Goal: Information Seeking & Learning: Learn about a topic

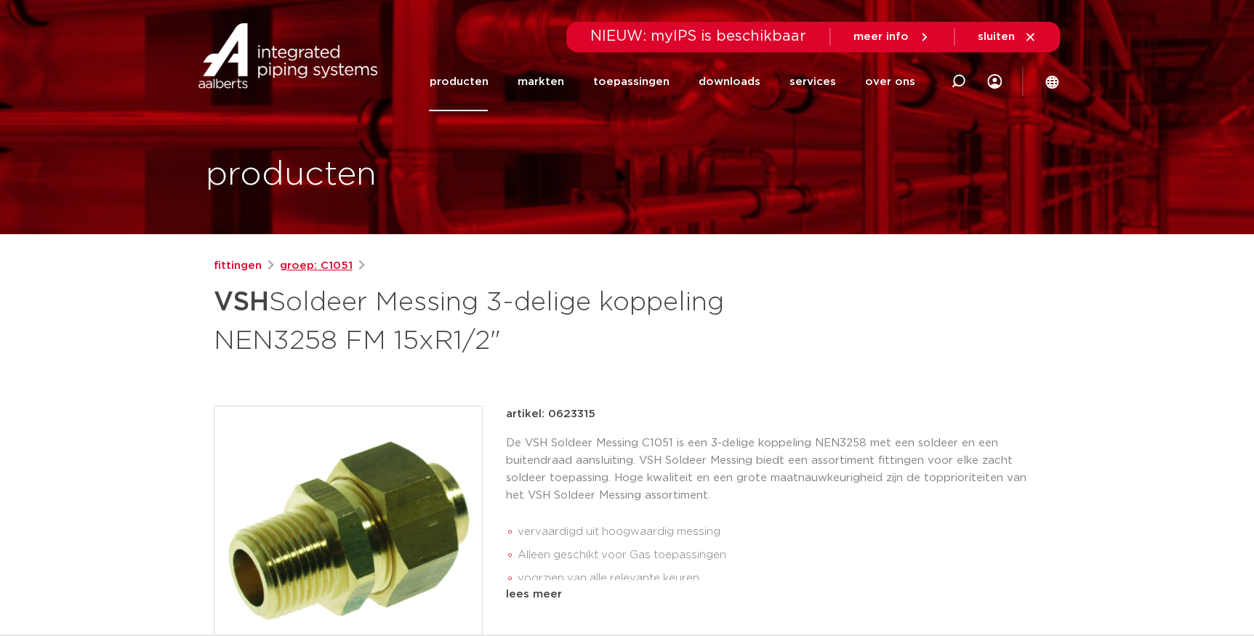
click at [323, 267] on link "groep: C1051" at bounding box center [316, 265] width 73 height 17
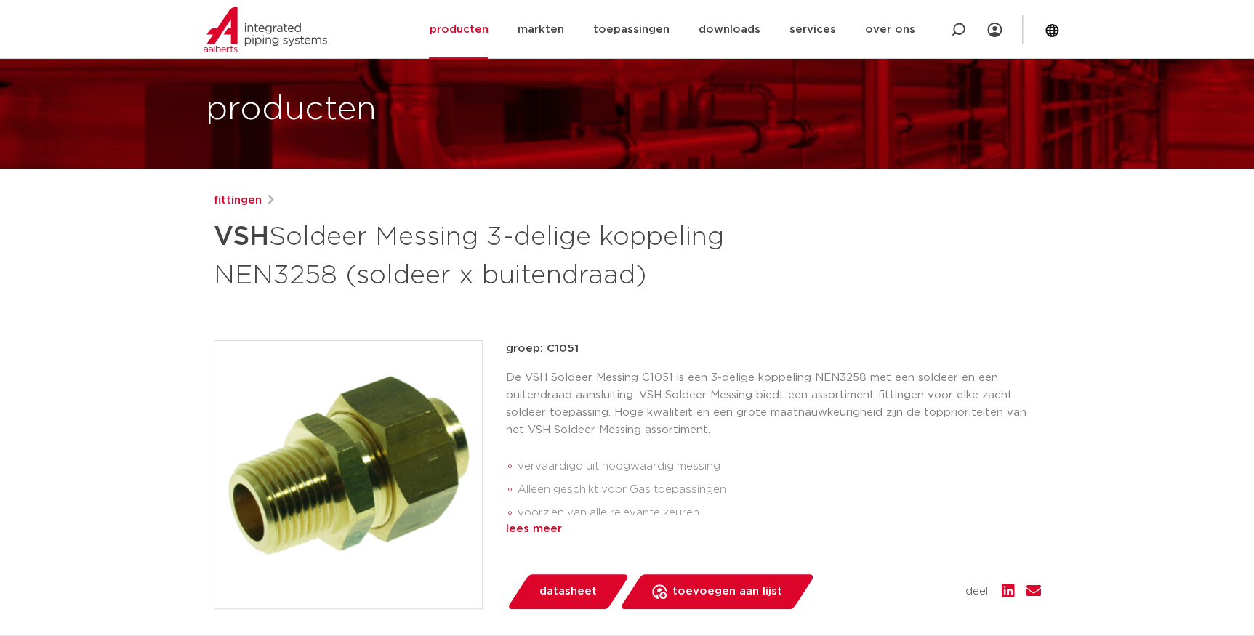
click at [529, 525] on div "lees meer" at bounding box center [773, 528] width 535 height 17
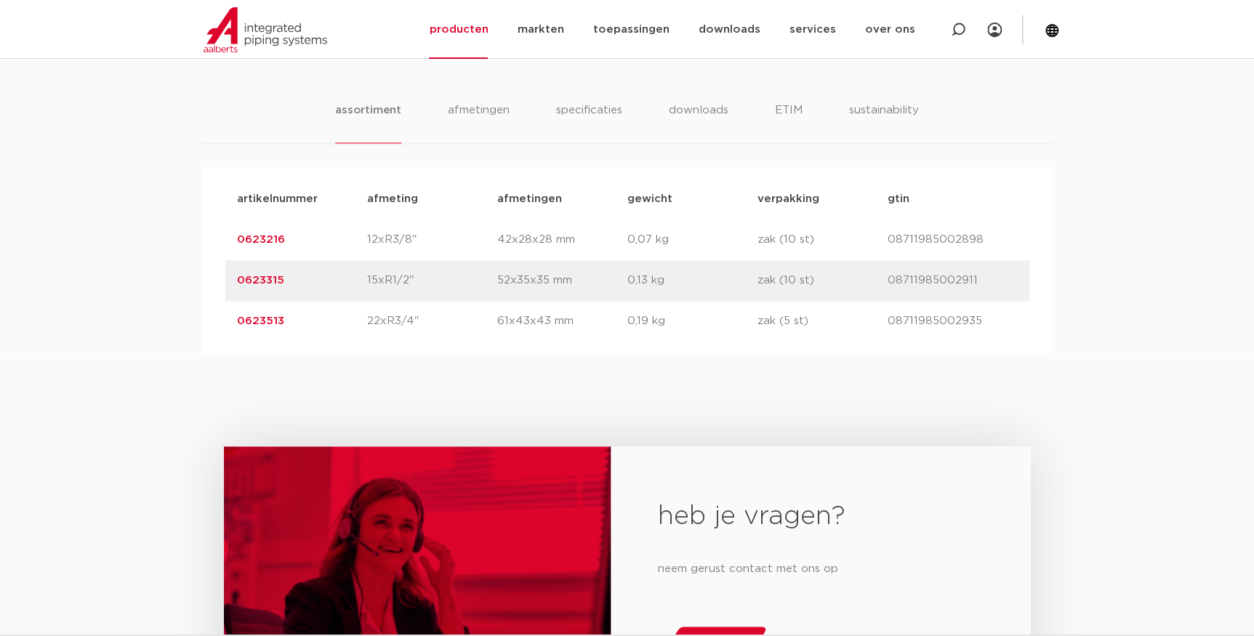
scroll to position [595, 0]
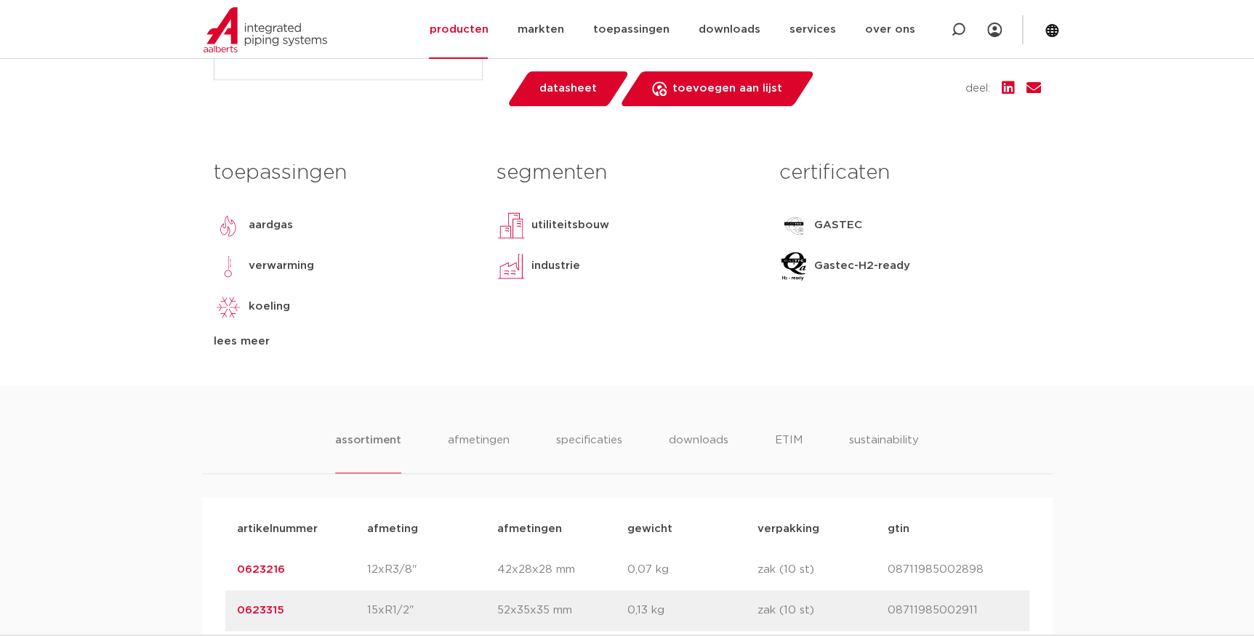
click at [247, 342] on div "lees meer" at bounding box center [344, 341] width 261 height 17
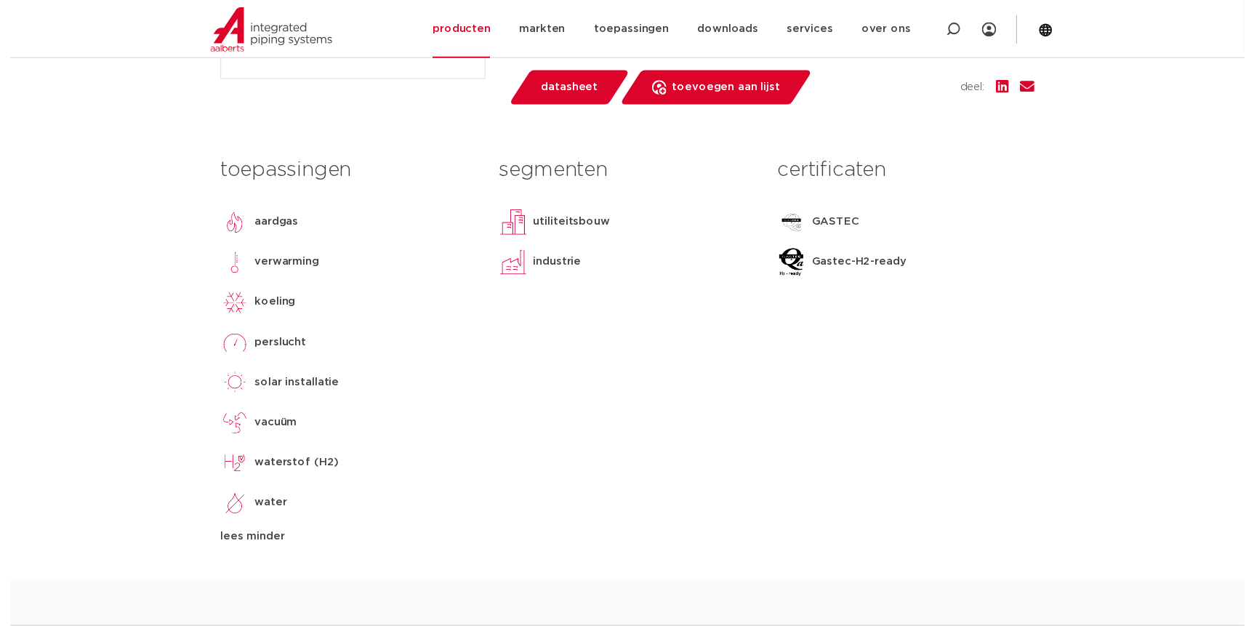
scroll to position [264, 0]
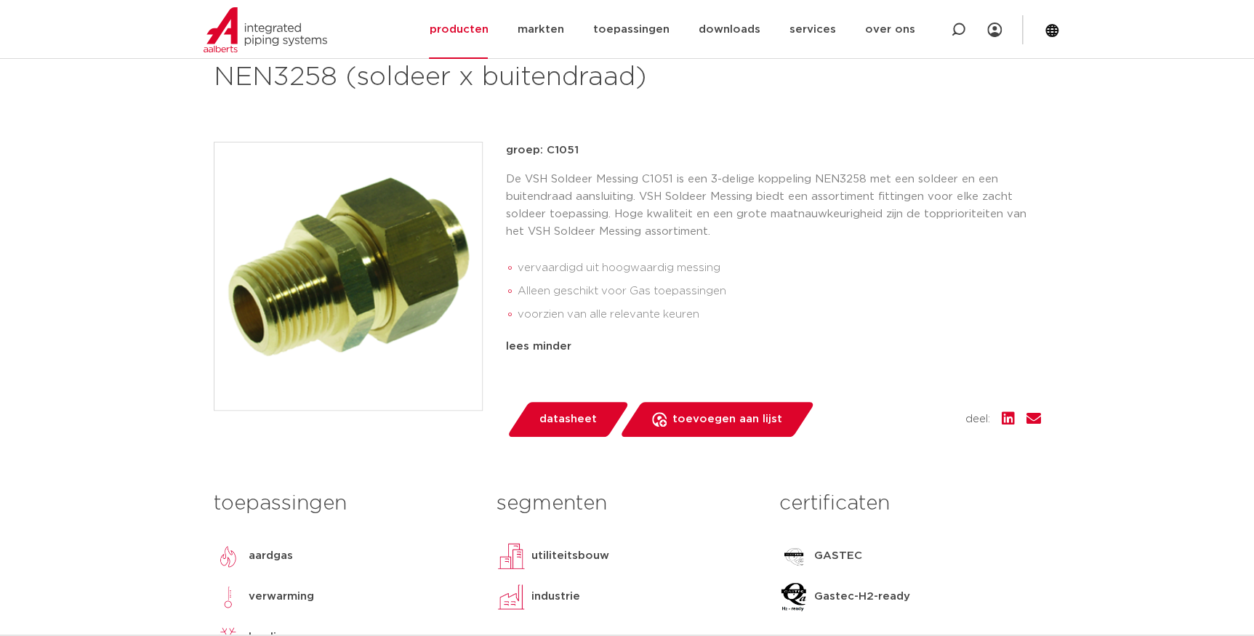
click at [576, 422] on span "datasheet" at bounding box center [567, 419] width 57 height 23
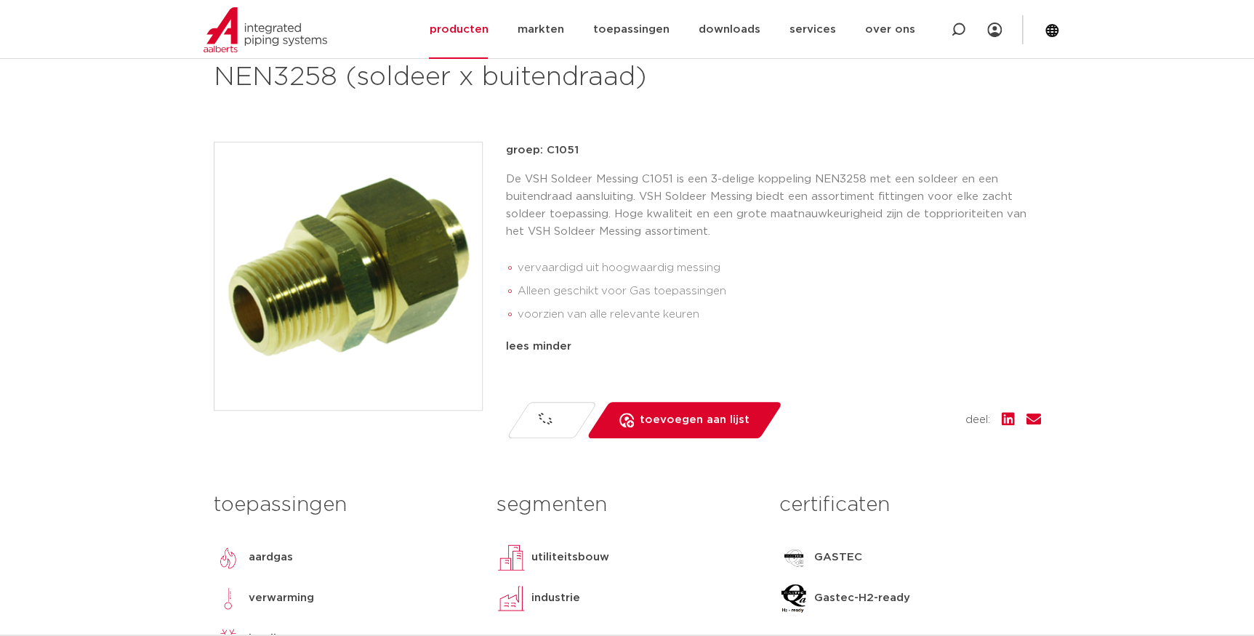
click at [799, 251] on ul "vervaardigd uit hoogwaardig messing Alleen geschikt voor Gas toepassingen voorz…" at bounding box center [773, 291] width 535 height 81
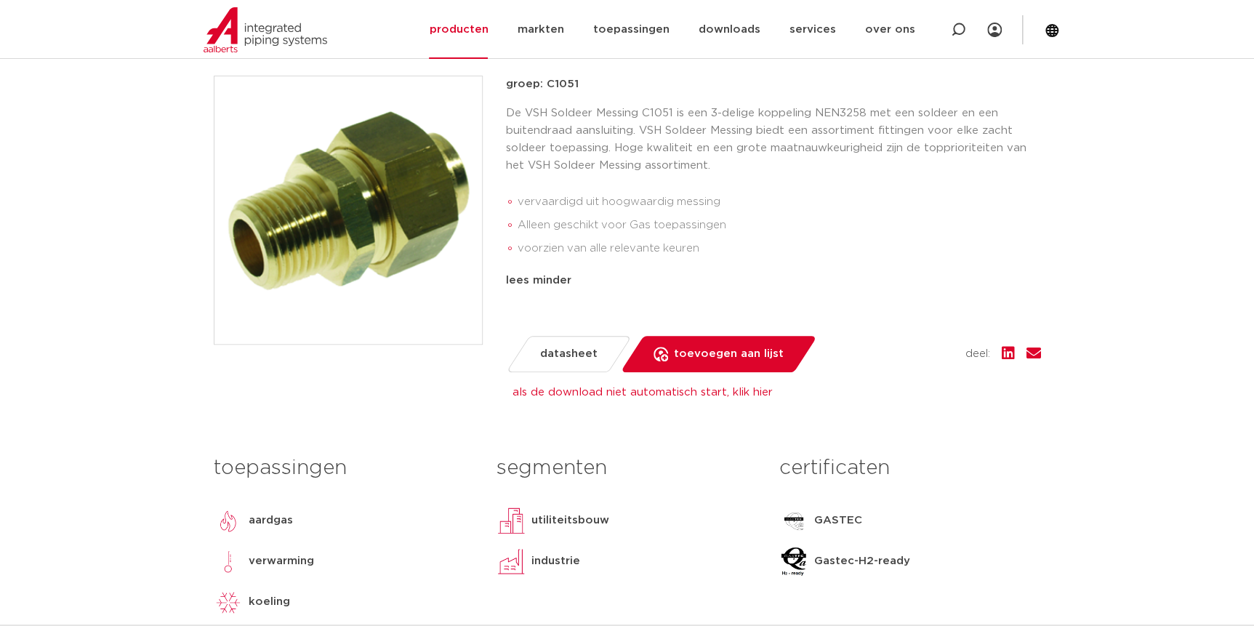
scroll to position [462, 0]
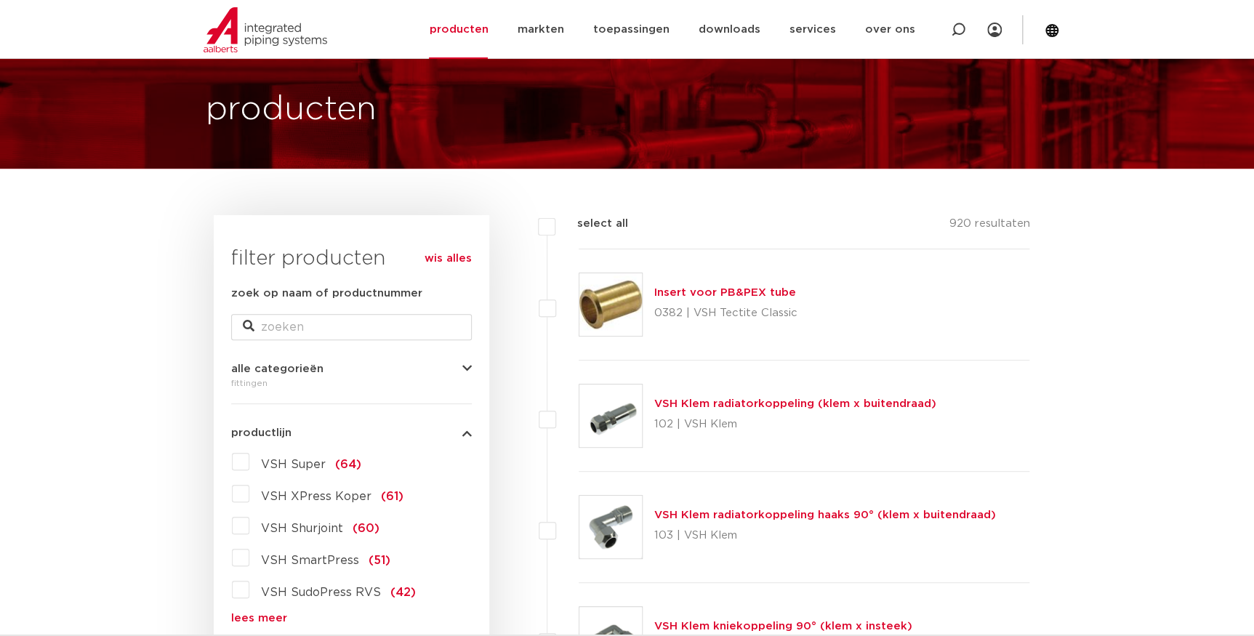
scroll to position [197, 0]
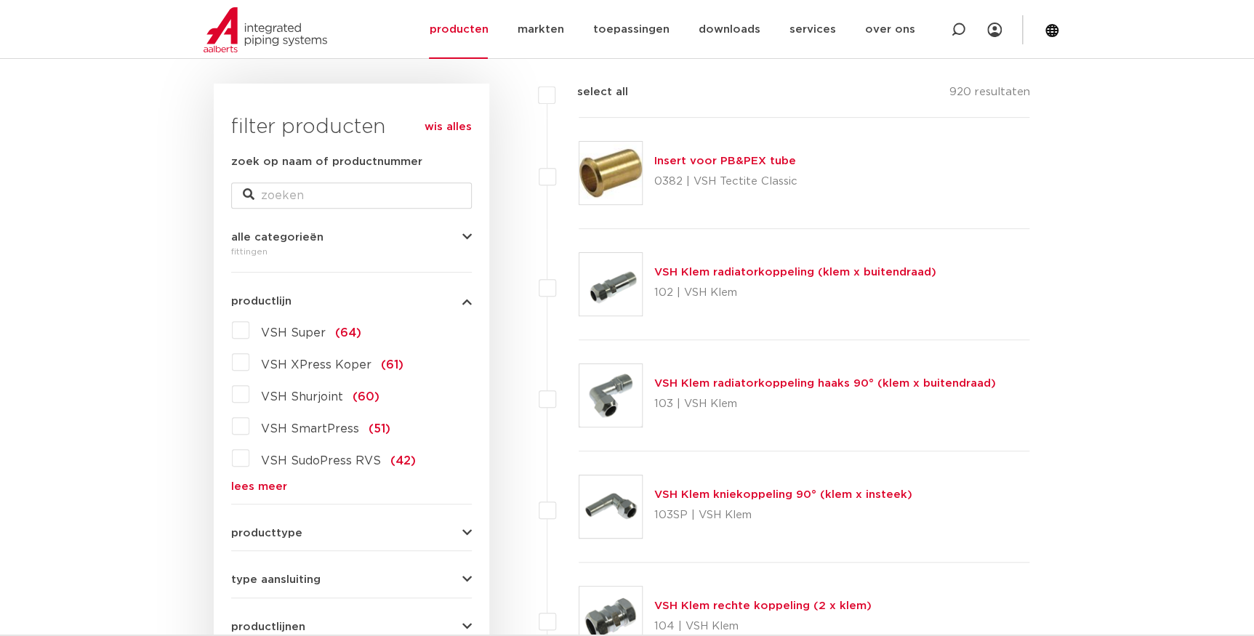
click at [265, 488] on link "lees meer" at bounding box center [351, 486] width 241 height 11
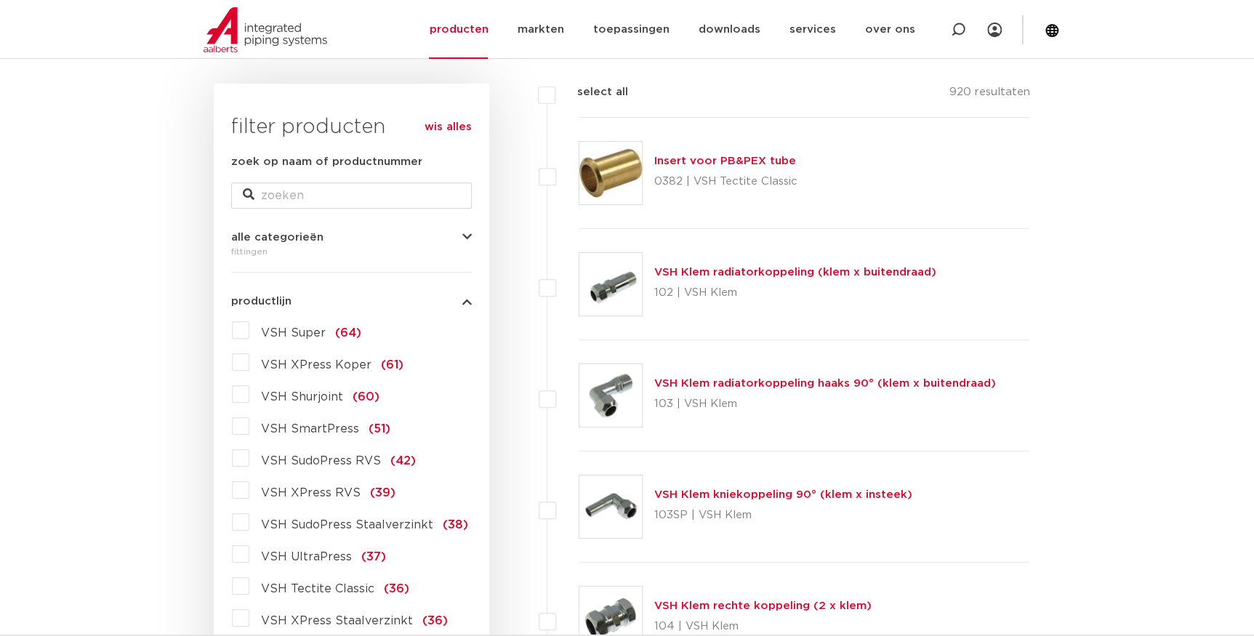
scroll to position [329, 0]
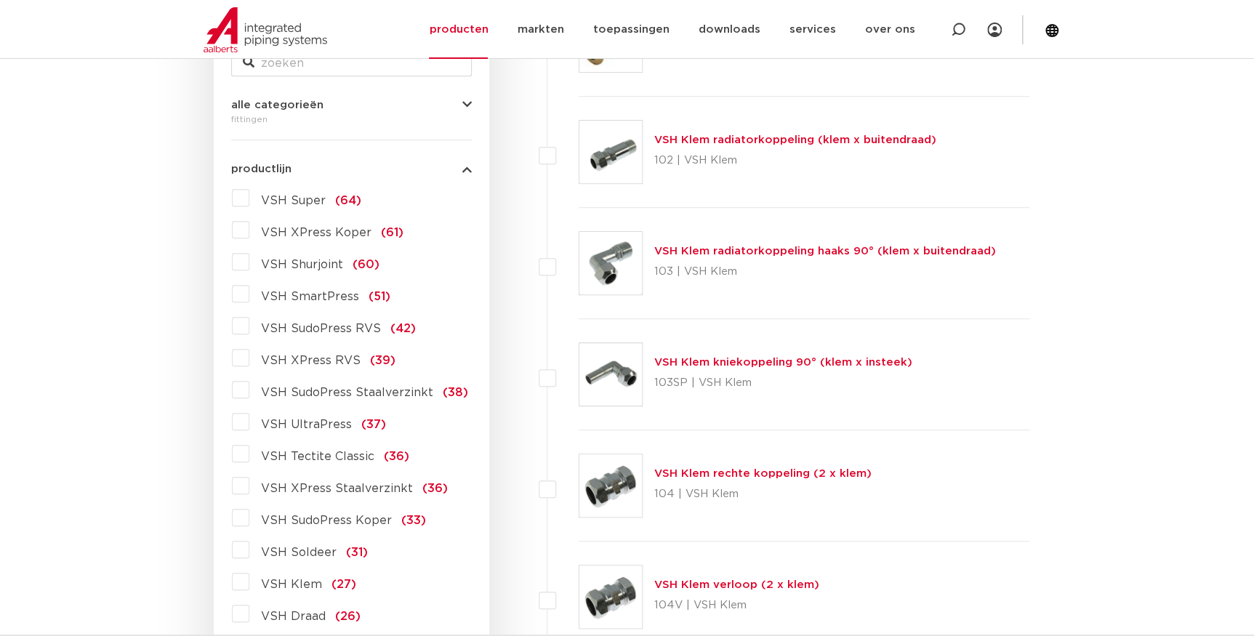
click at [249, 552] on label "VSH Soldeer (31)" at bounding box center [308, 549] width 118 height 23
click at [0, 0] on input "VSH Soldeer (31)" at bounding box center [0, 0] width 0 height 0
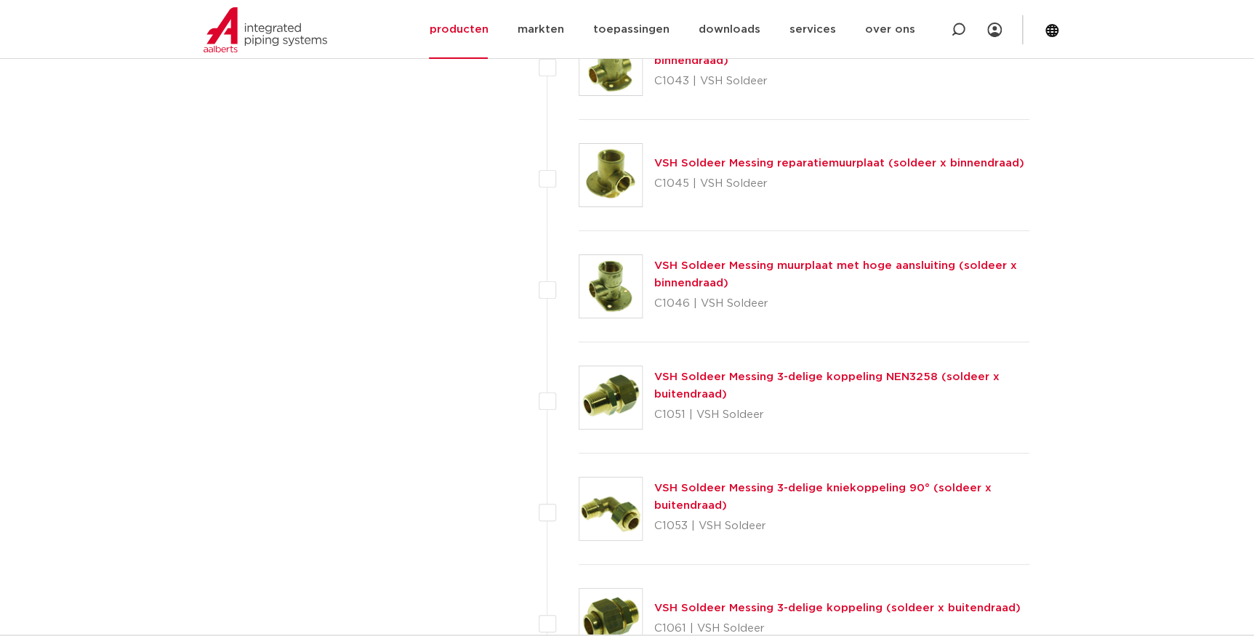
scroll to position [2773, 0]
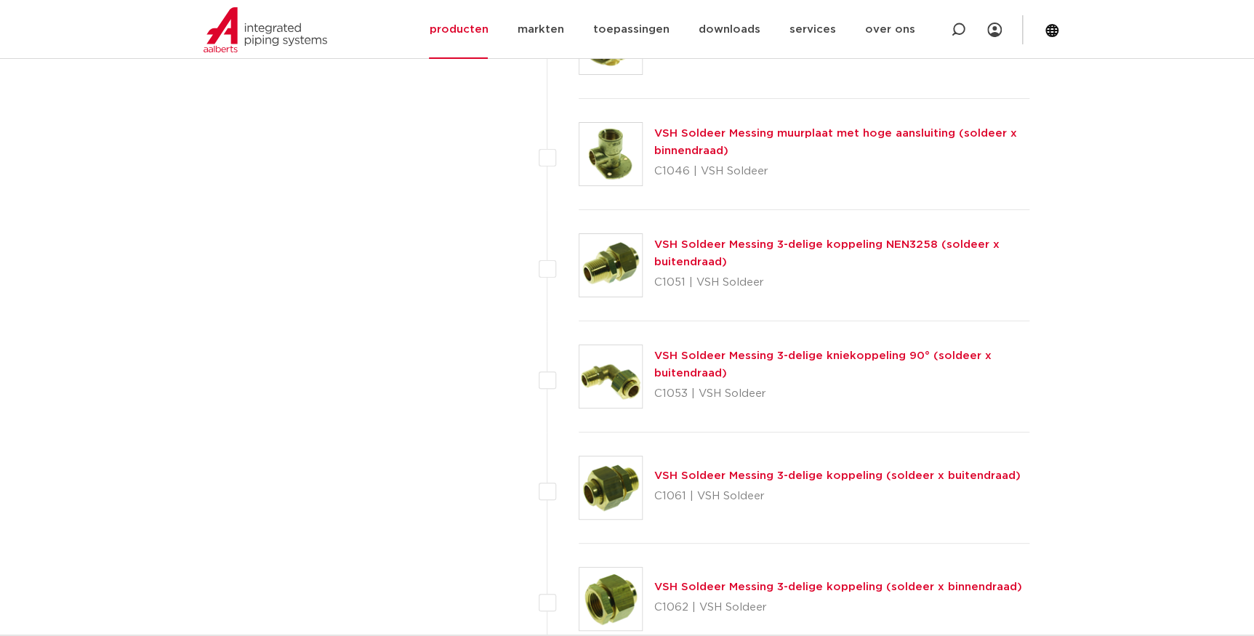
click at [769, 473] on link "VSH Soldeer Messing 3-delige koppeling (soldeer x buitendraad)" at bounding box center [837, 475] width 366 height 11
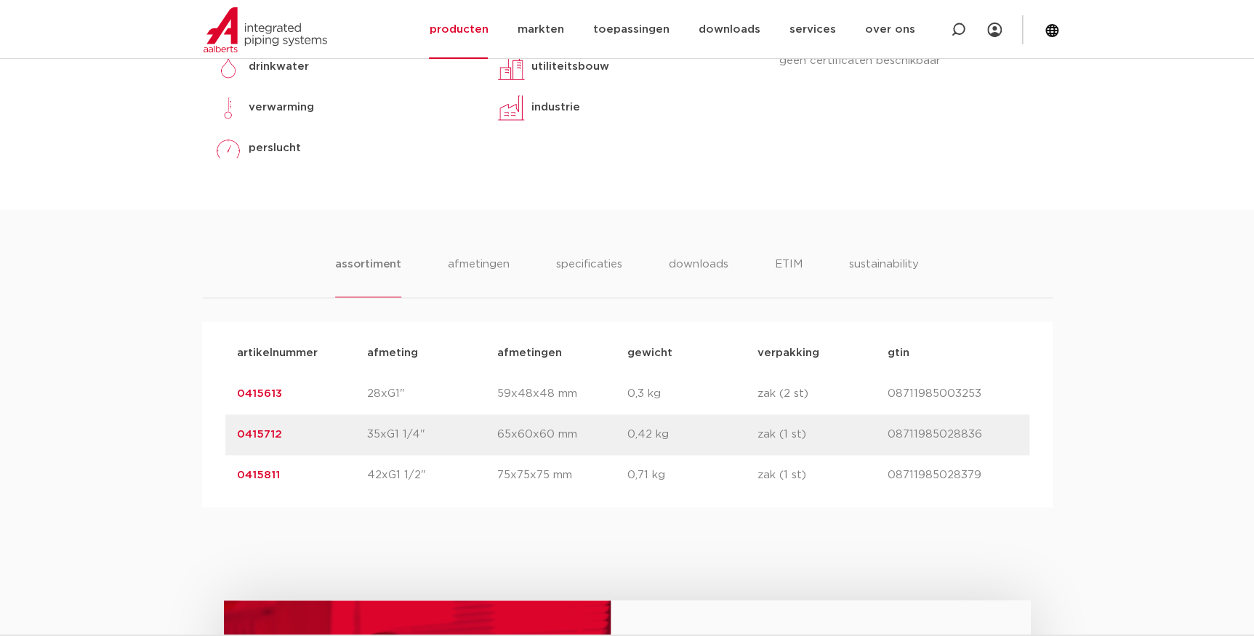
scroll to position [661, 0]
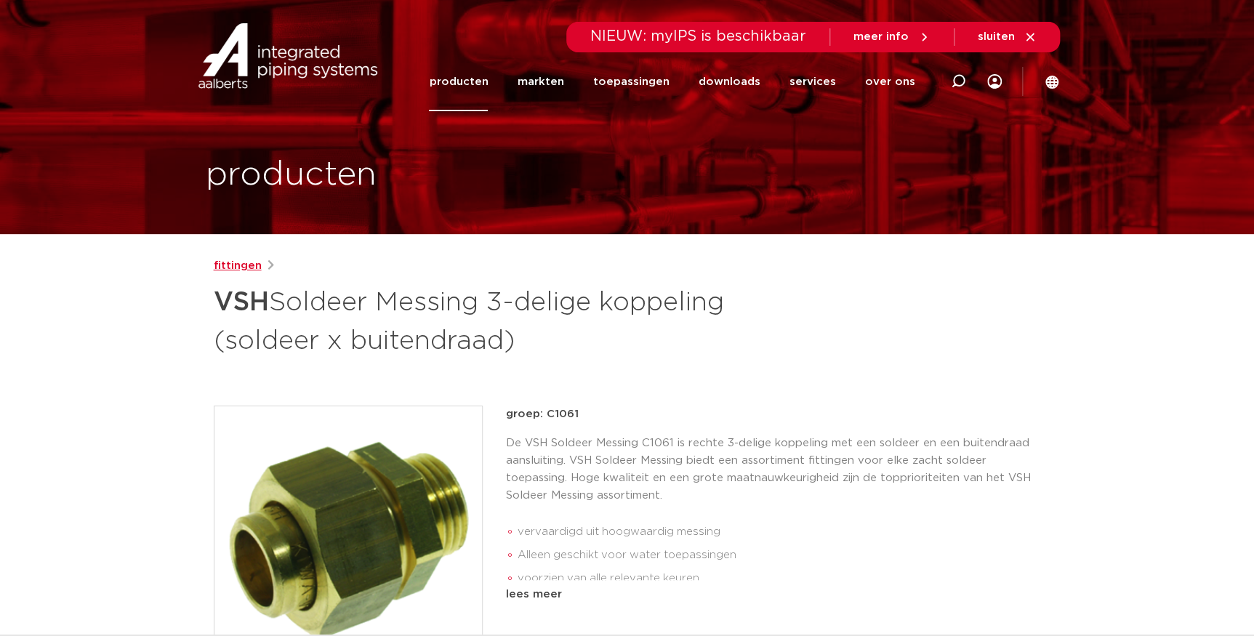
click at [235, 263] on link "fittingen" at bounding box center [238, 265] width 48 height 17
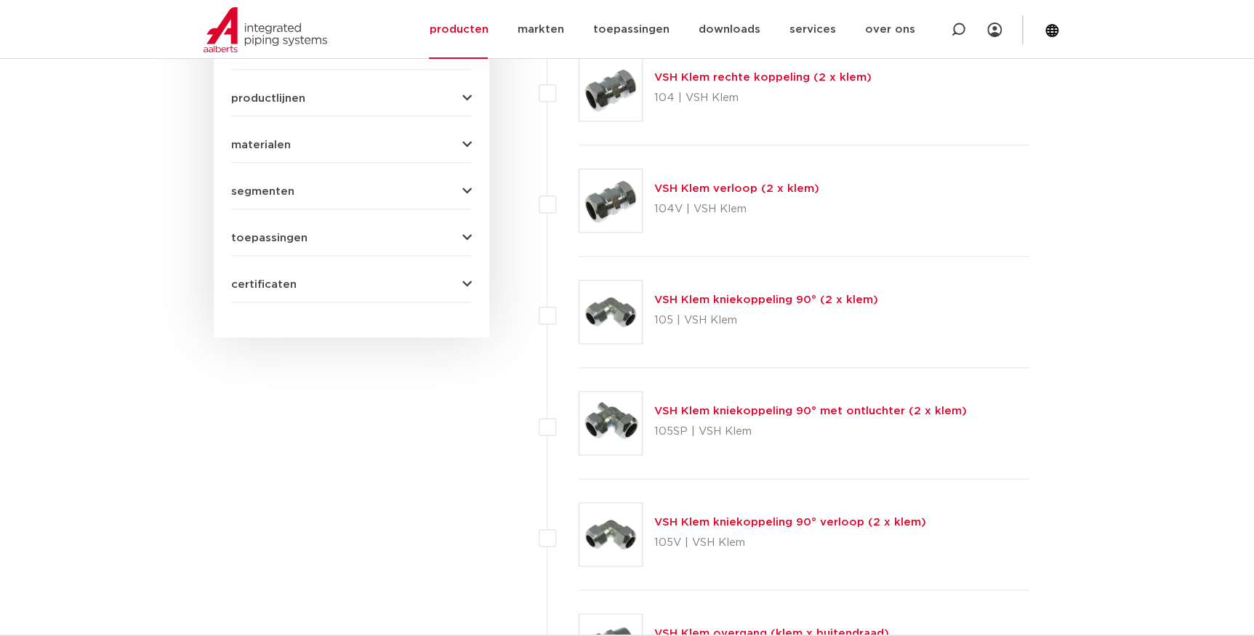
scroll to position [262, 0]
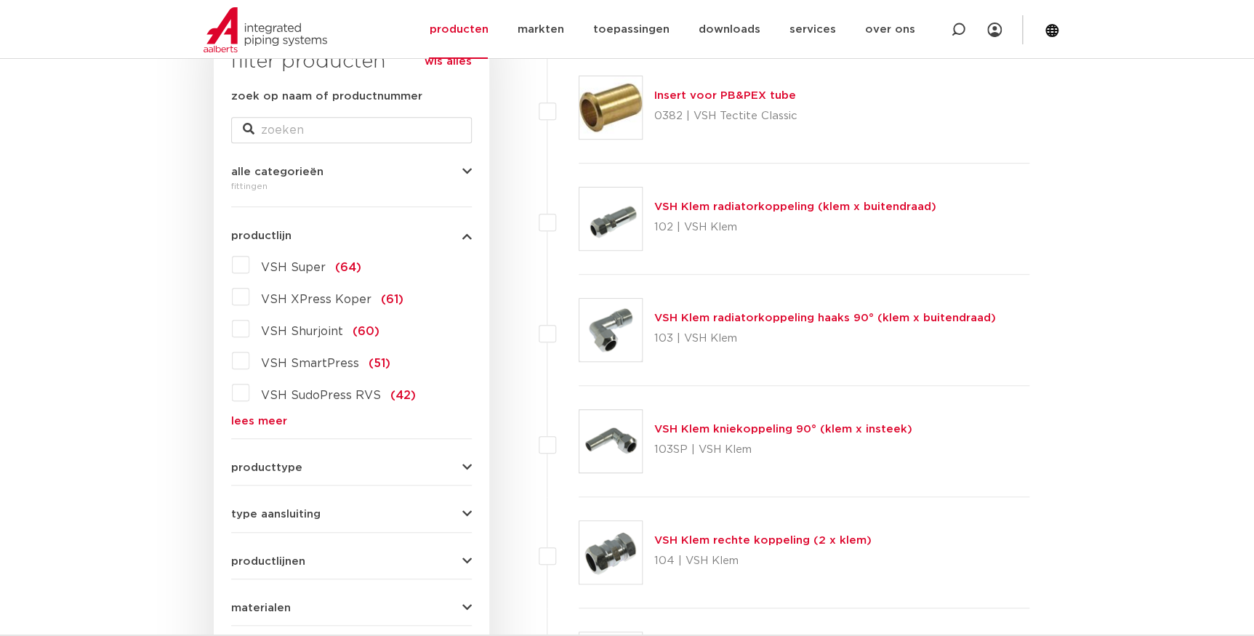
click at [259, 416] on link "lees meer" at bounding box center [351, 421] width 241 height 11
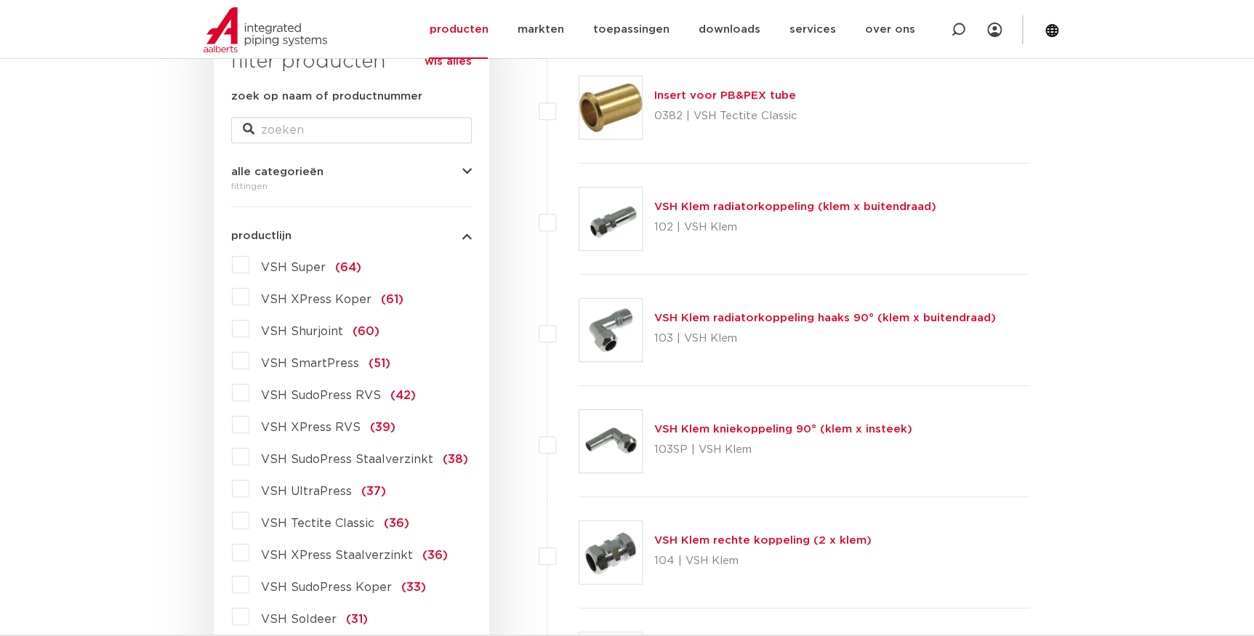
scroll to position [725, 0]
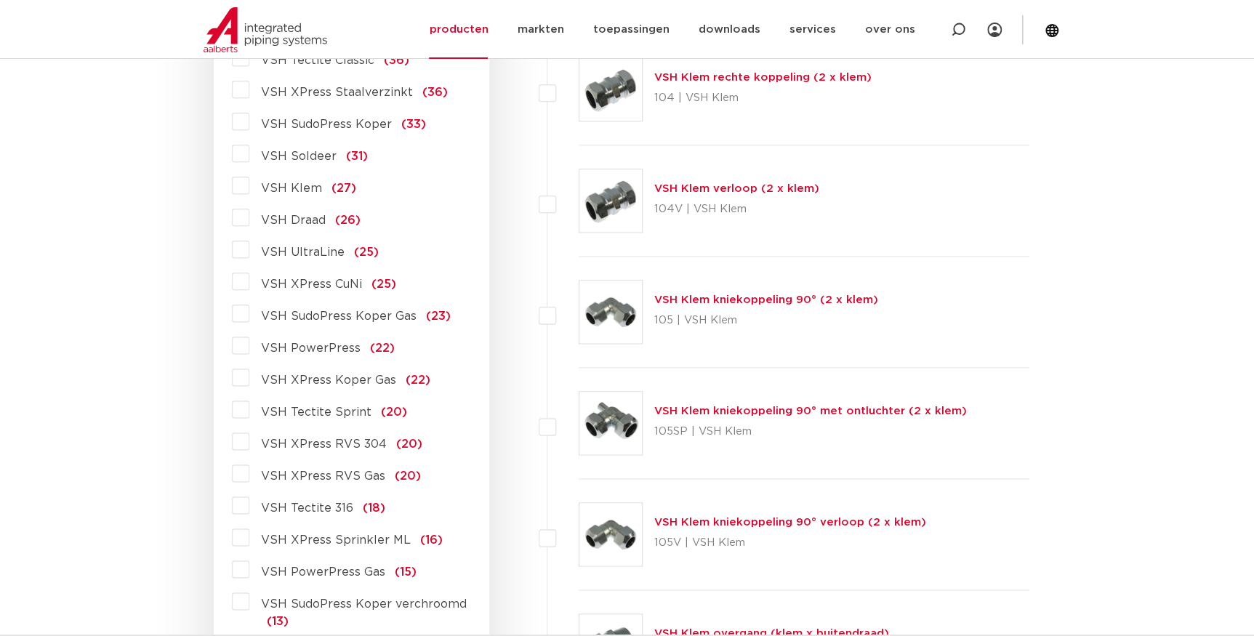
click at [289, 154] on span "VSH Soldeer" at bounding box center [299, 156] width 76 height 12
click at [0, 0] on input "VSH Soldeer (31)" at bounding box center [0, 0] width 0 height 0
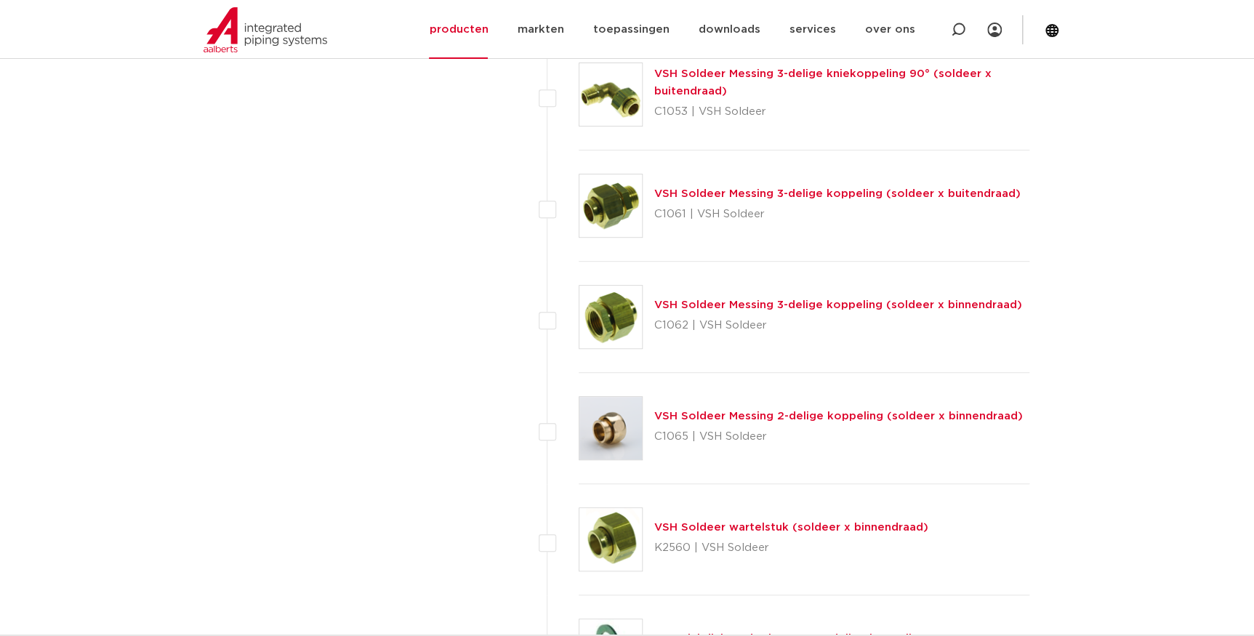
scroll to position [2791, 0]
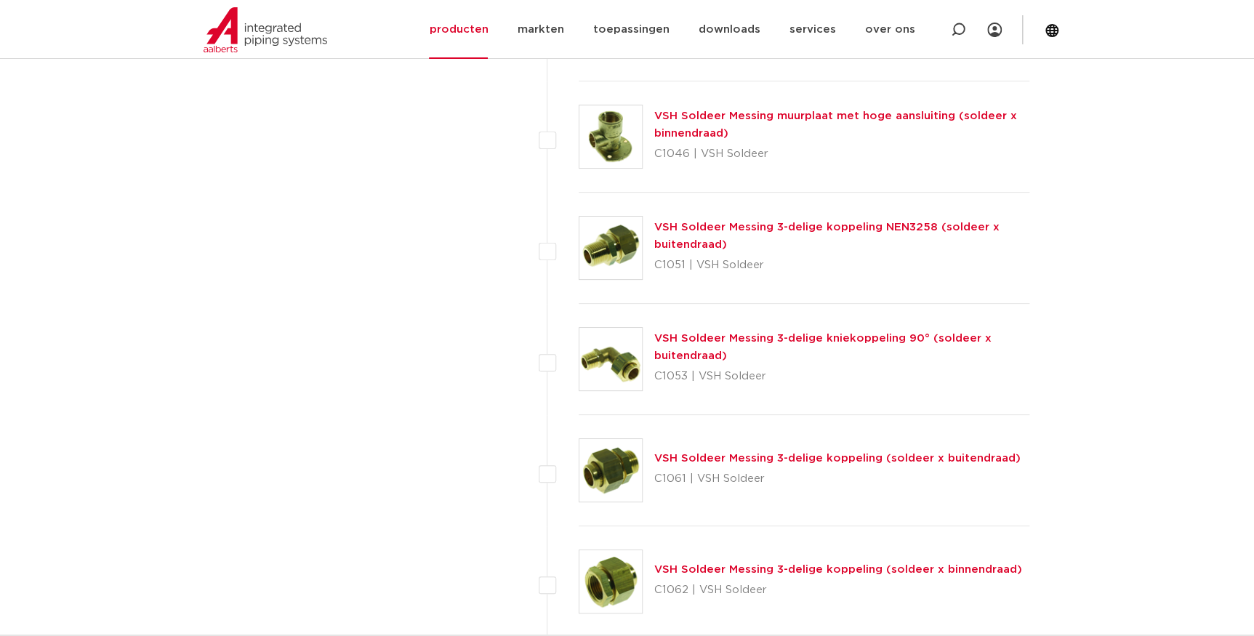
click at [807, 333] on link "VSH Soldeer Messing 3-delige kniekoppeling 90° (soldeer x buitendraad)" at bounding box center [822, 347] width 337 height 28
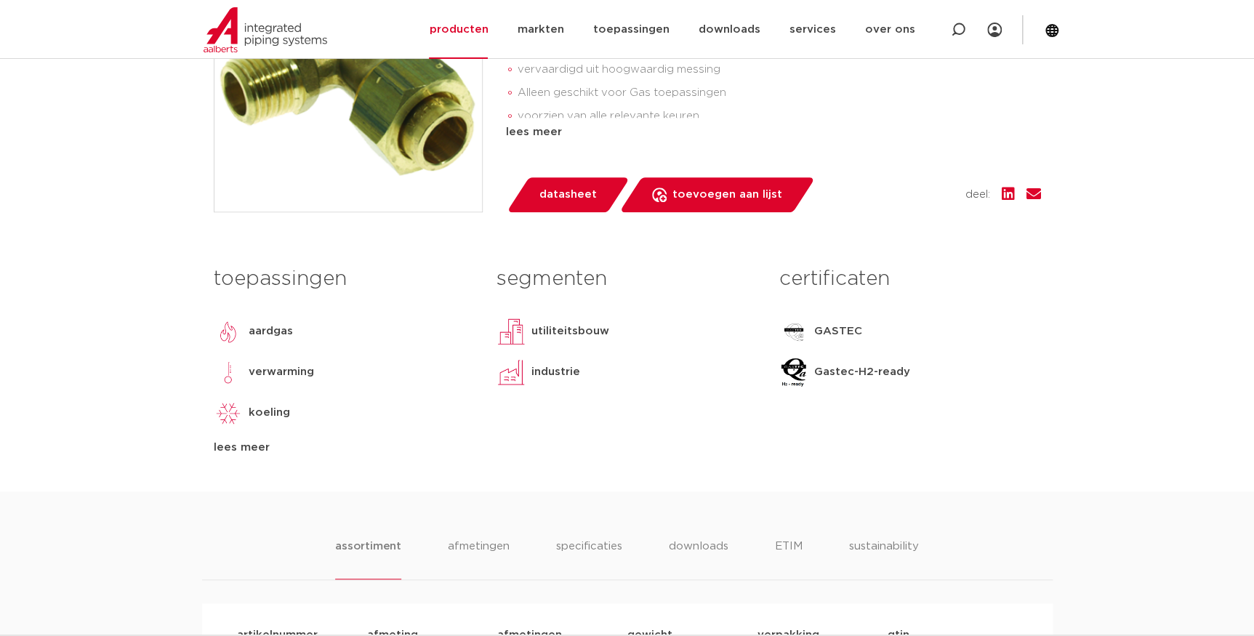
scroll to position [132, 0]
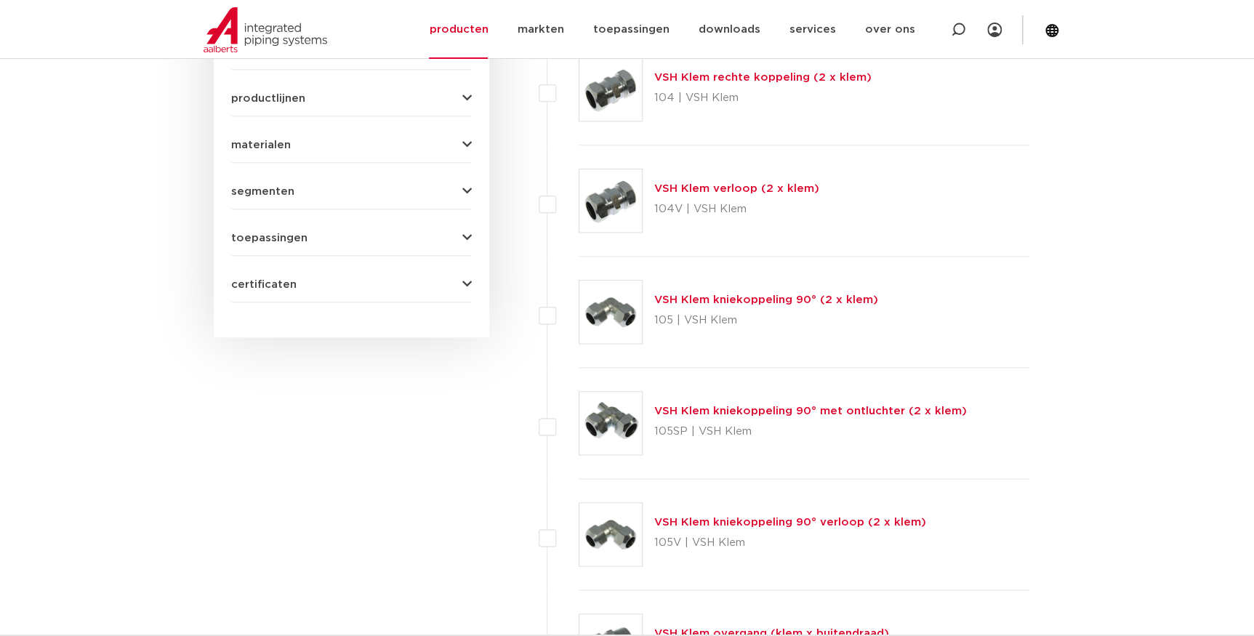
scroll to position [262, 0]
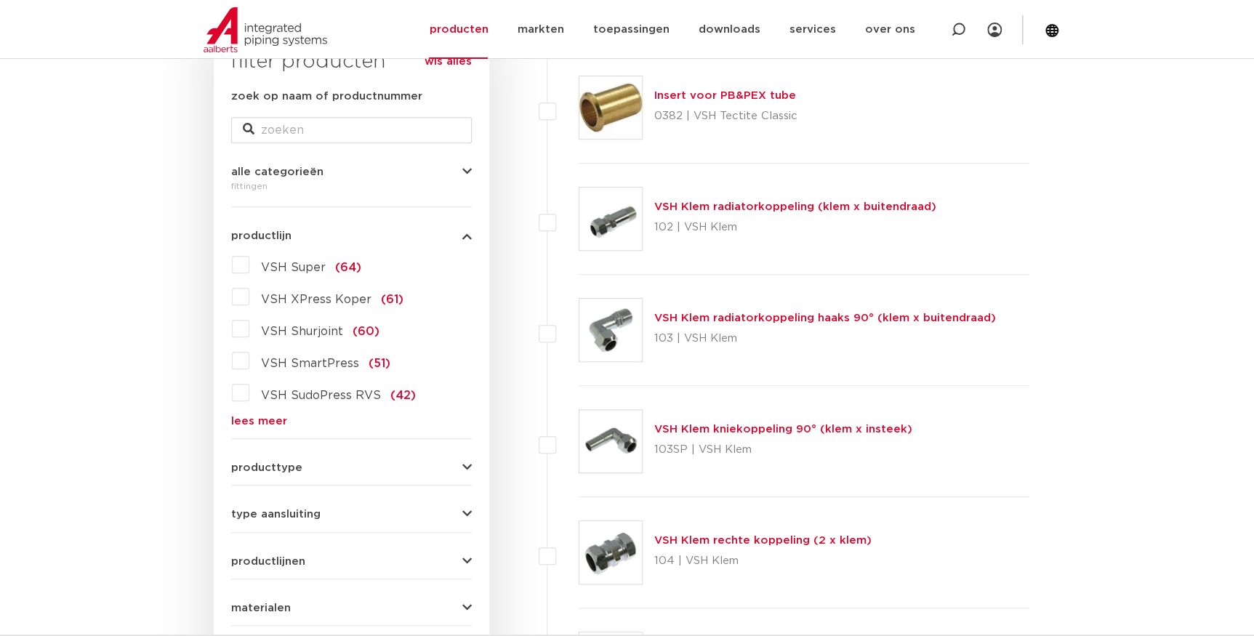
click at [257, 416] on link "lees meer" at bounding box center [351, 421] width 241 height 11
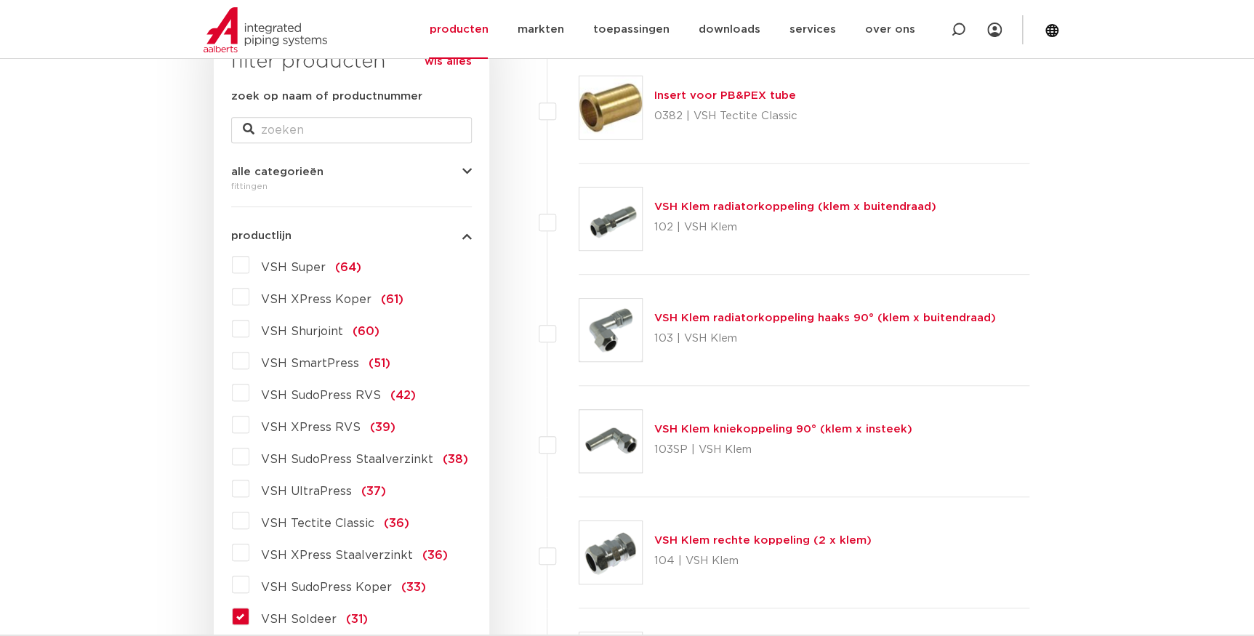
scroll to position [527, 0]
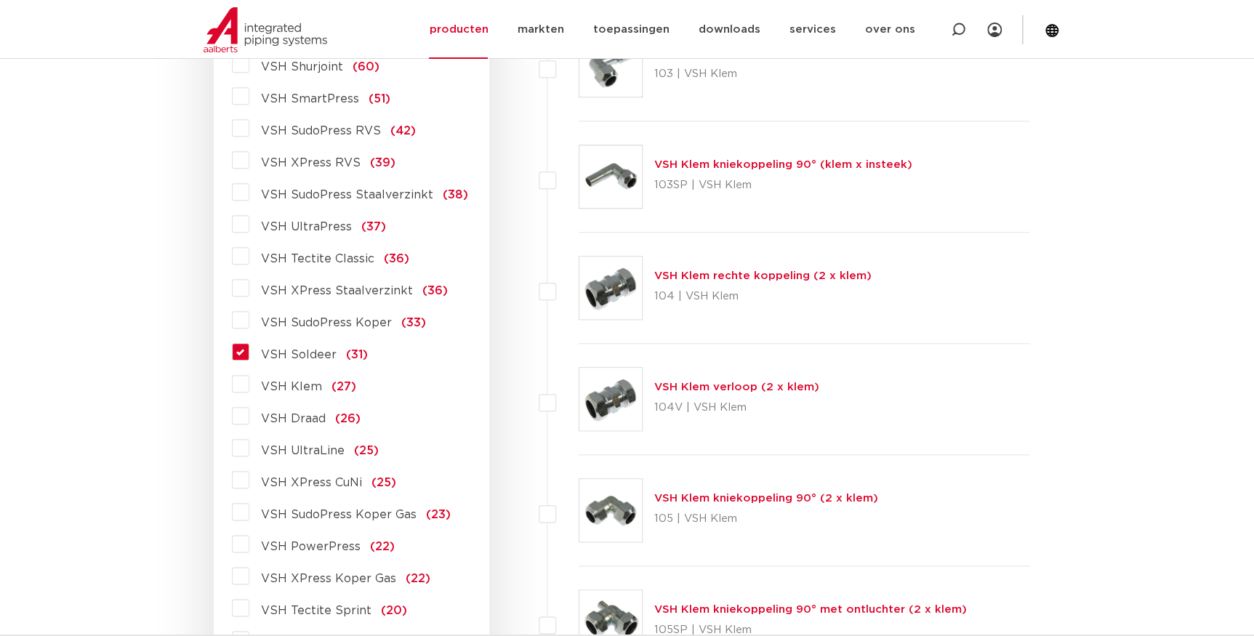
click at [310, 352] on span "VSH Soldeer" at bounding box center [299, 355] width 76 height 12
click at [0, 0] on input "VSH Soldeer (31)" at bounding box center [0, 0] width 0 height 0
click at [310, 352] on span "VSH Soldeer" at bounding box center [299, 355] width 76 height 12
click at [0, 0] on input "VSH Soldeer (31)" at bounding box center [0, 0] width 0 height 0
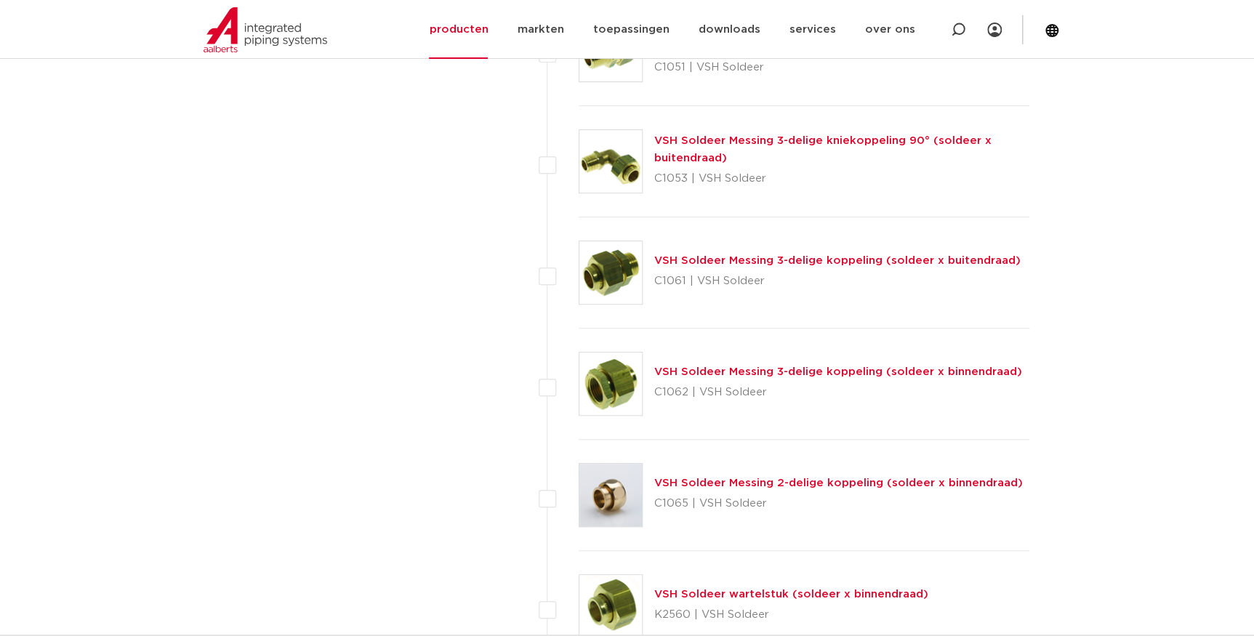
scroll to position [2856, 0]
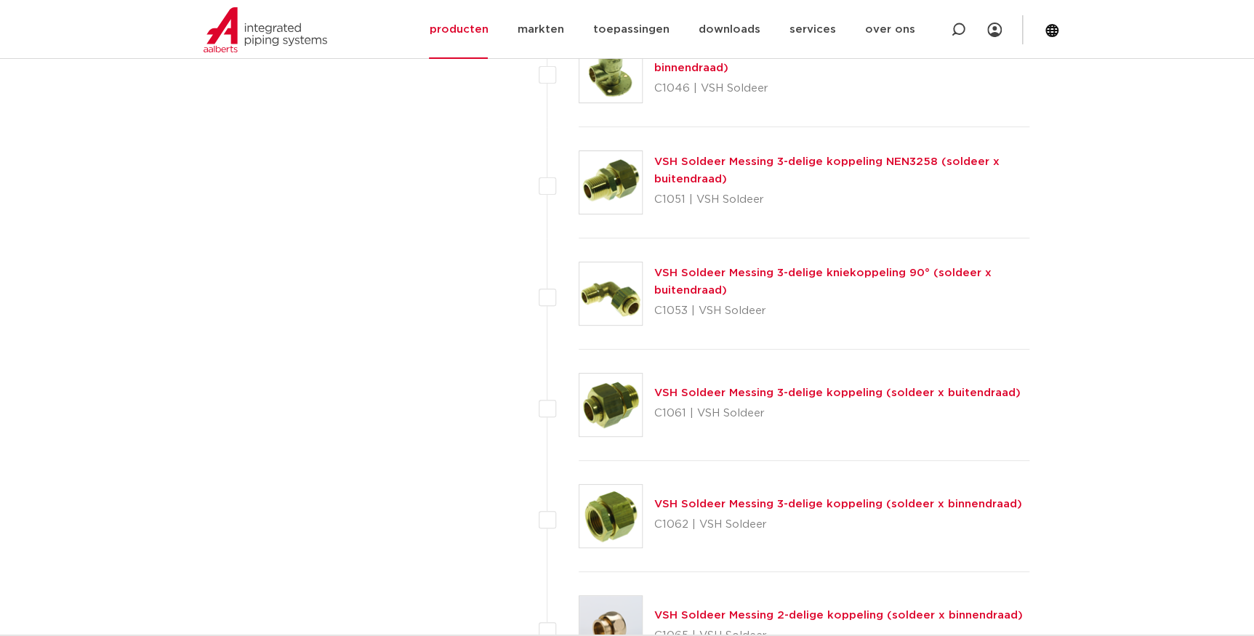
click at [665, 283] on link "VSH Soldeer Messing 3-delige kniekoppeling 90° (soldeer x buitendraad)" at bounding box center [822, 281] width 337 height 28
